Goal: Information Seeking & Learning: Find specific fact

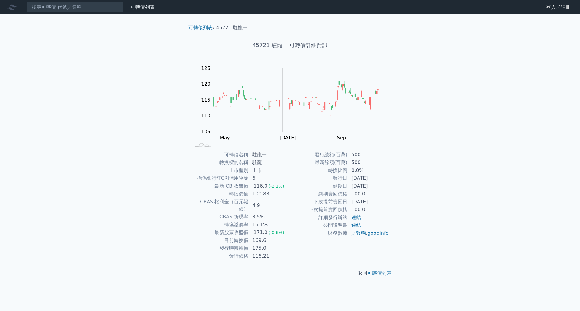
click at [443, 240] on div "可轉債列表 財務數據 可轉債列表 財務數據 登入／註冊 登入／註冊 可轉債列表 › 45721 駐龍一 45721 駐龍一 可轉債詳細資訊 Zoom Out …" at bounding box center [290, 155] width 580 height 311
drag, startPoint x: 252, startPoint y: 226, endPoint x: 268, endPoint y: 226, distance: 15.7
click at [268, 229] on td "171.0 (-0.6%)" at bounding box center [268, 233] width 41 height 8
click at [283, 245] on td "175.0" at bounding box center [268, 249] width 41 height 8
drag, startPoint x: 264, startPoint y: 232, endPoint x: 252, endPoint y: 232, distance: 11.2
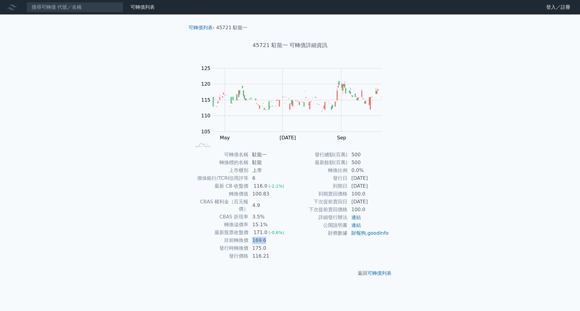
click at [252, 237] on td "169.6" at bounding box center [268, 241] width 41 height 8
drag, startPoint x: 274, startPoint y: 251, endPoint x: 256, endPoint y: 248, distance: 18.3
click at [256, 252] on td "116.21" at bounding box center [268, 256] width 41 height 8
drag, startPoint x: 252, startPoint y: 241, endPoint x: 266, endPoint y: 240, distance: 13.9
click at [266, 245] on td "175.0" at bounding box center [268, 249] width 41 height 8
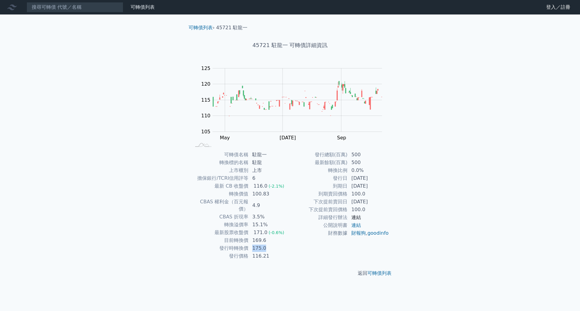
click at [356, 215] on link "連結" at bounding box center [356, 218] width 10 height 6
click at [438, 240] on div "可轉債列表 財務數據 可轉債列表 財務數據 登入／註冊 登入／註冊 可轉債列表 › 45721 駐龍一 45721 駐龍一 可轉債詳細資訊 Zoom Out …" at bounding box center [290, 155] width 580 height 311
